Goal: Obtain resource: Download file/media

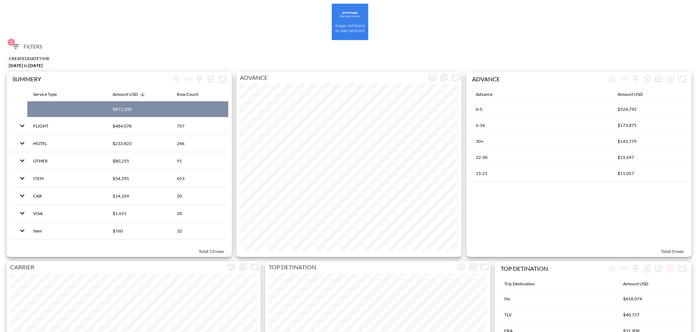
click at [22, 45] on span "1 Filters" at bounding box center [26, 46] width 31 height 9
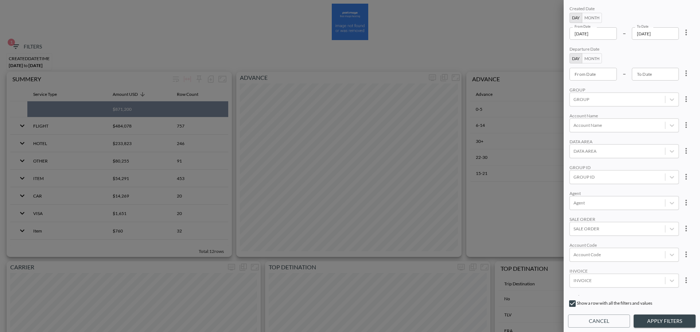
click at [610, 34] on input "[DATE]" at bounding box center [592, 33] width 47 height 12
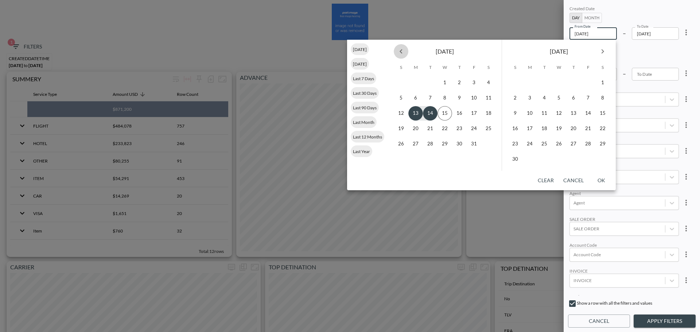
click at [399, 50] on icon "Previous month" at bounding box center [401, 51] width 9 height 9
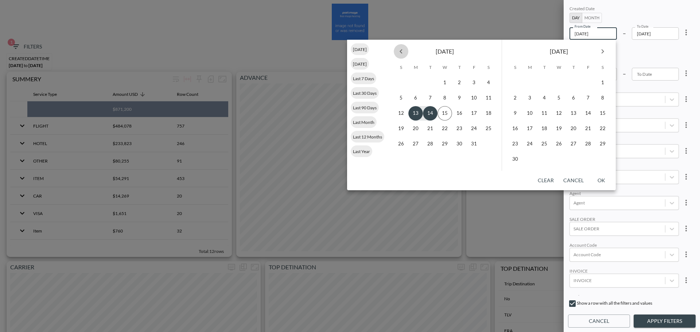
click at [399, 50] on icon "Previous month" at bounding box center [401, 51] width 9 height 9
click at [399, 51] on icon "Previous month" at bounding box center [401, 51] width 9 height 9
click at [444, 81] on button "1" at bounding box center [444, 82] width 15 height 15
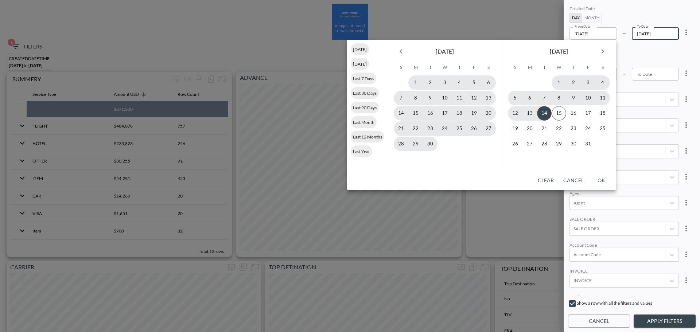
type input "[DATE]"
click at [544, 112] on button "14" at bounding box center [544, 113] width 15 height 15
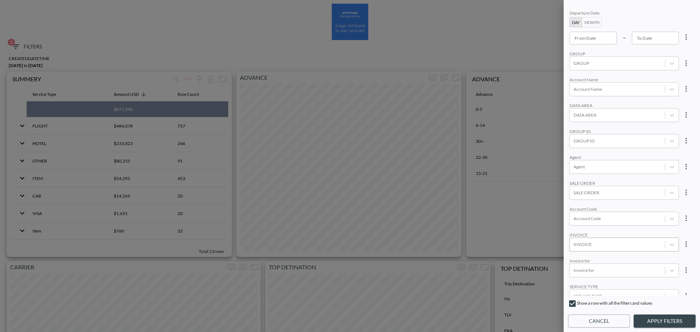
scroll to position [36, 0]
click at [614, 223] on div "Account Code" at bounding box center [623, 218] width 109 height 14
paste input "WGEN"
click at [601, 190] on div "Create "WGEN"" at bounding box center [635, 192] width 128 height 11
type input "WGEN"
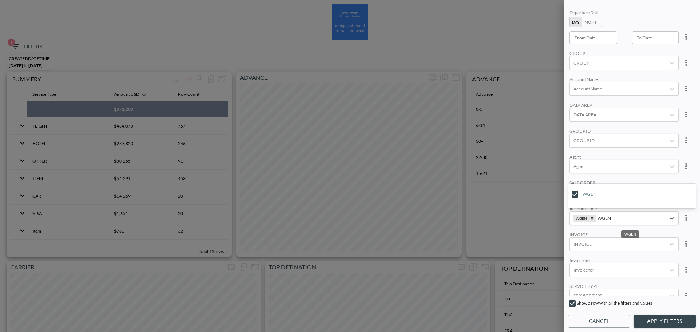
click at [630, 153] on div "Created Date Day Month From Date [DATE] From Date – To Date [DATE] To Date Depa…" at bounding box center [632, 149] width 128 height 291
click at [673, 311] on div "Show a row with all the filters and values" at bounding box center [632, 305] width 128 height 12
click at [676, 322] on button "Apply Filters" at bounding box center [665, 321] width 62 height 13
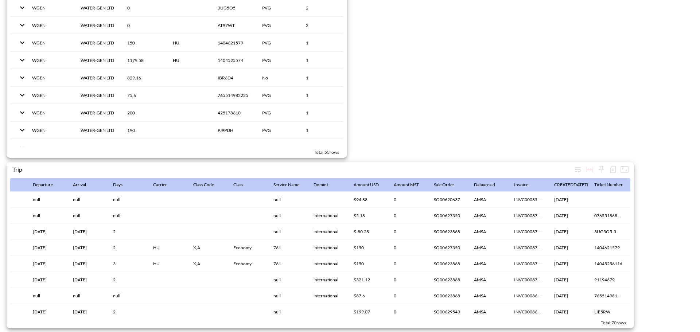
scroll to position [0, 730]
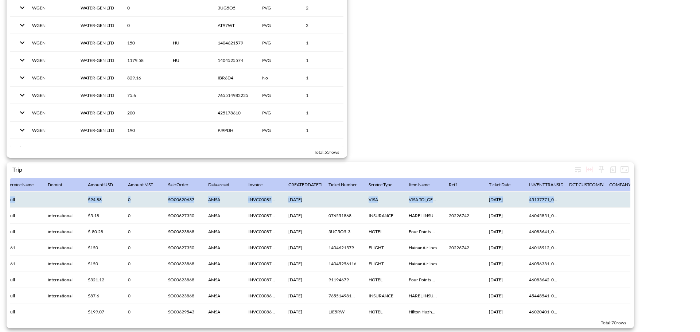
drag, startPoint x: 631, startPoint y: 186, endPoint x: 628, endPoint y: 198, distance: 12.0
click at [628, 198] on div "Trip Agent Account Name Account Code Invoice For Ticket Route Ticket Route Code…" at bounding box center [320, 245] width 627 height 166
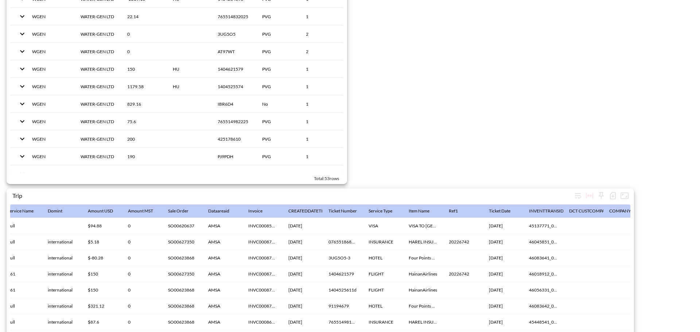
scroll to position [1126, 0]
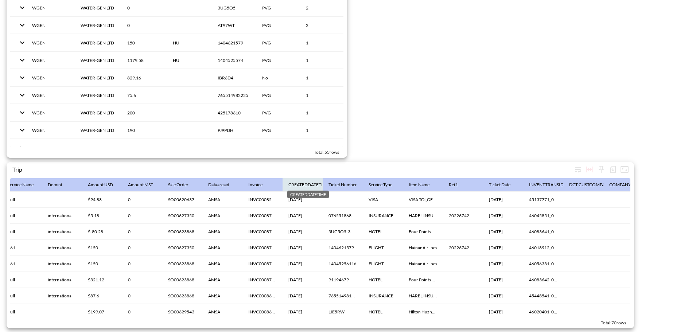
click at [308, 180] on div "CREATEDDATETIME" at bounding box center [308, 184] width 41 height 9
click at [311, 180] on div "CREATEDDATETIME" at bounding box center [308, 184] width 41 height 9
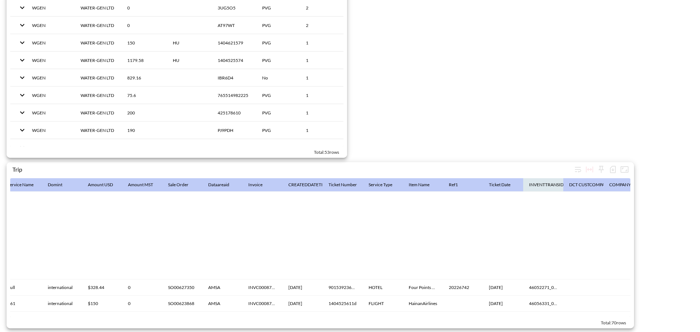
scroll to position [328, 730]
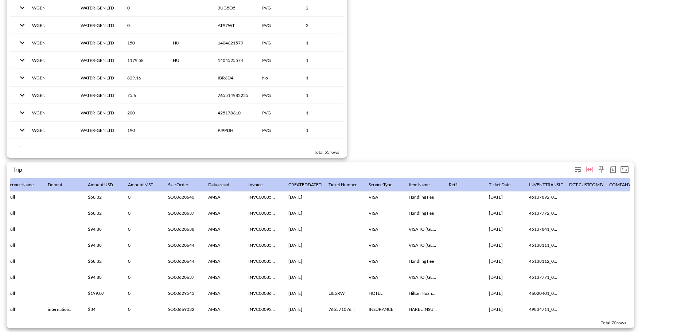
click at [611, 166] on icon "button" at bounding box center [612, 169] width 9 height 9
click at [557, 176] on li "Download CSV ( 70 Rows )" at bounding box center [576, 181] width 86 height 13
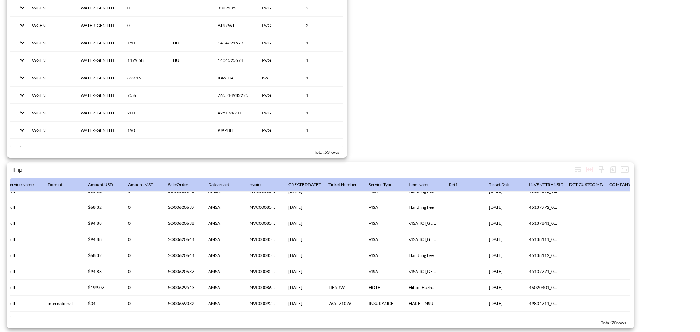
scroll to position [355, 730]
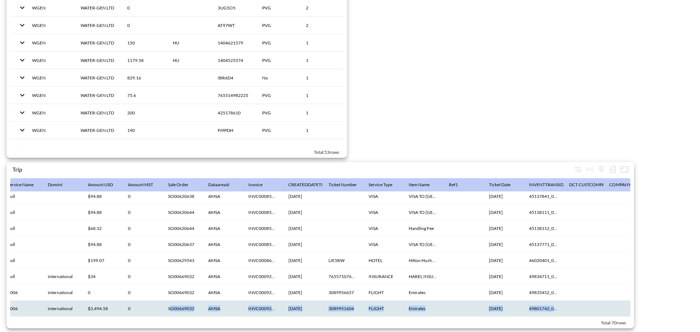
drag, startPoint x: 368, startPoint y: 313, endPoint x: 171, endPoint y: 301, distance: 196.8
click at [171, 302] on div "Trip Agent Account Name Account Code Invoice For Ticket Route Ticket Route Code…" at bounding box center [320, 245] width 627 height 166
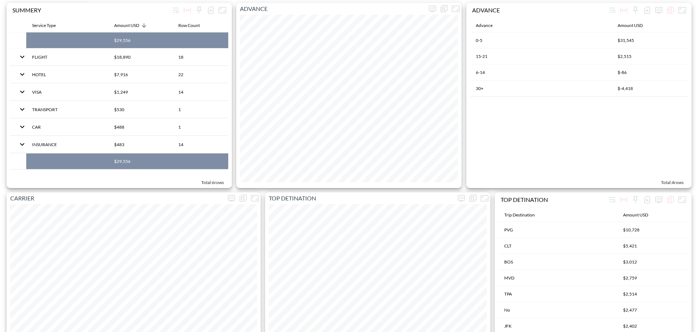
scroll to position [0, 0]
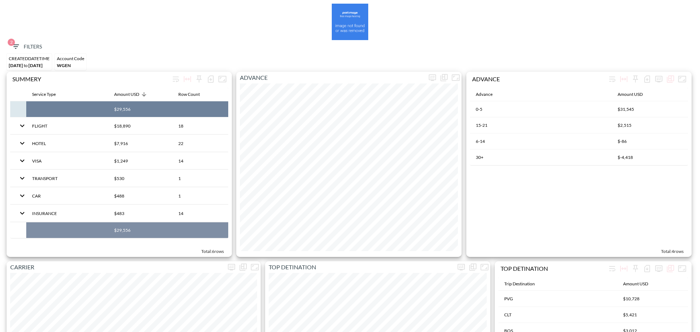
click at [126, 107] on th "$29,556" at bounding box center [140, 109] width 64 height 16
copy th "$29,556"
